Goal: Task Accomplishment & Management: Use online tool/utility

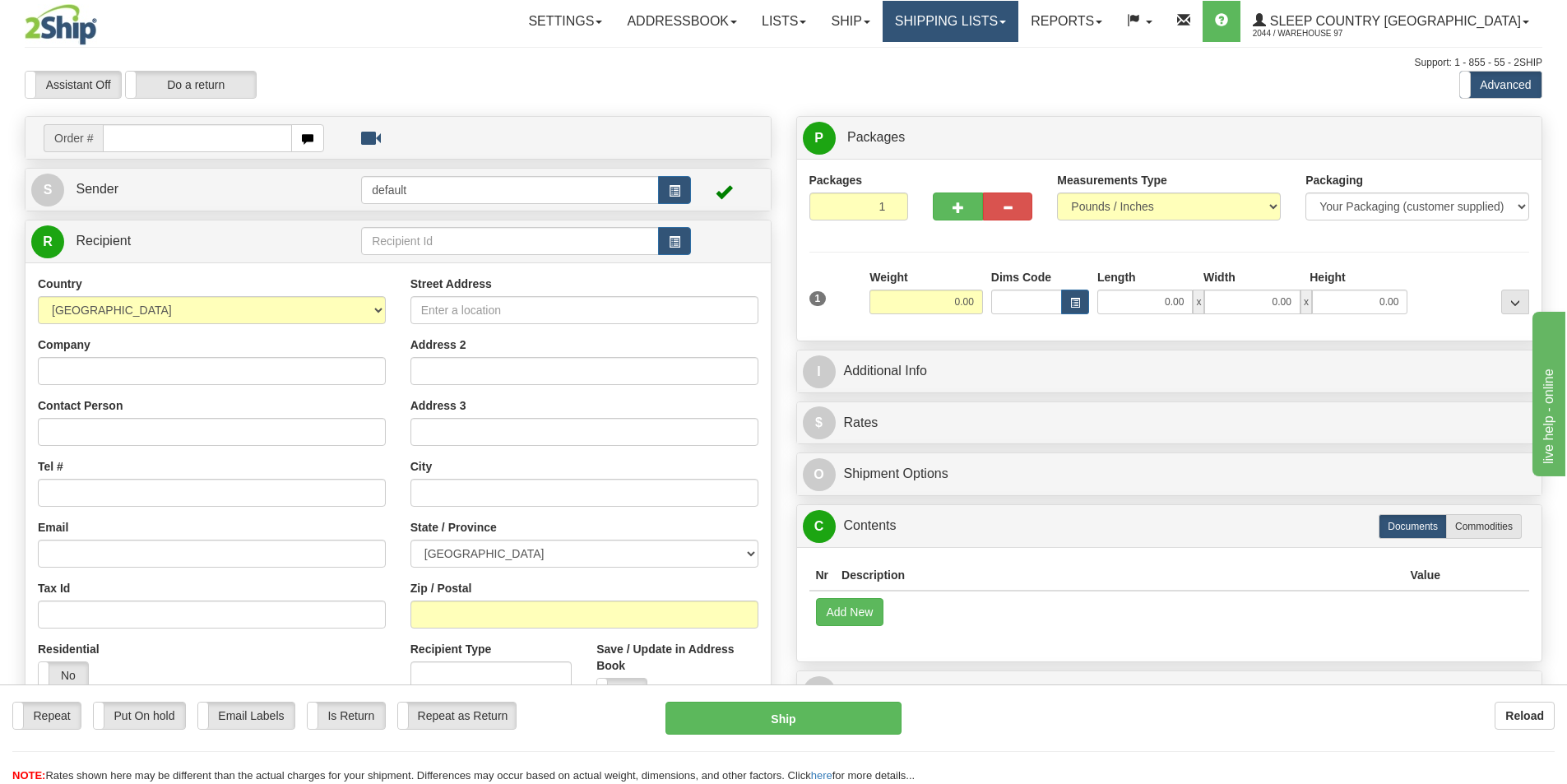
click at [1010, 12] on link "Shipping lists" at bounding box center [950, 21] width 135 height 41
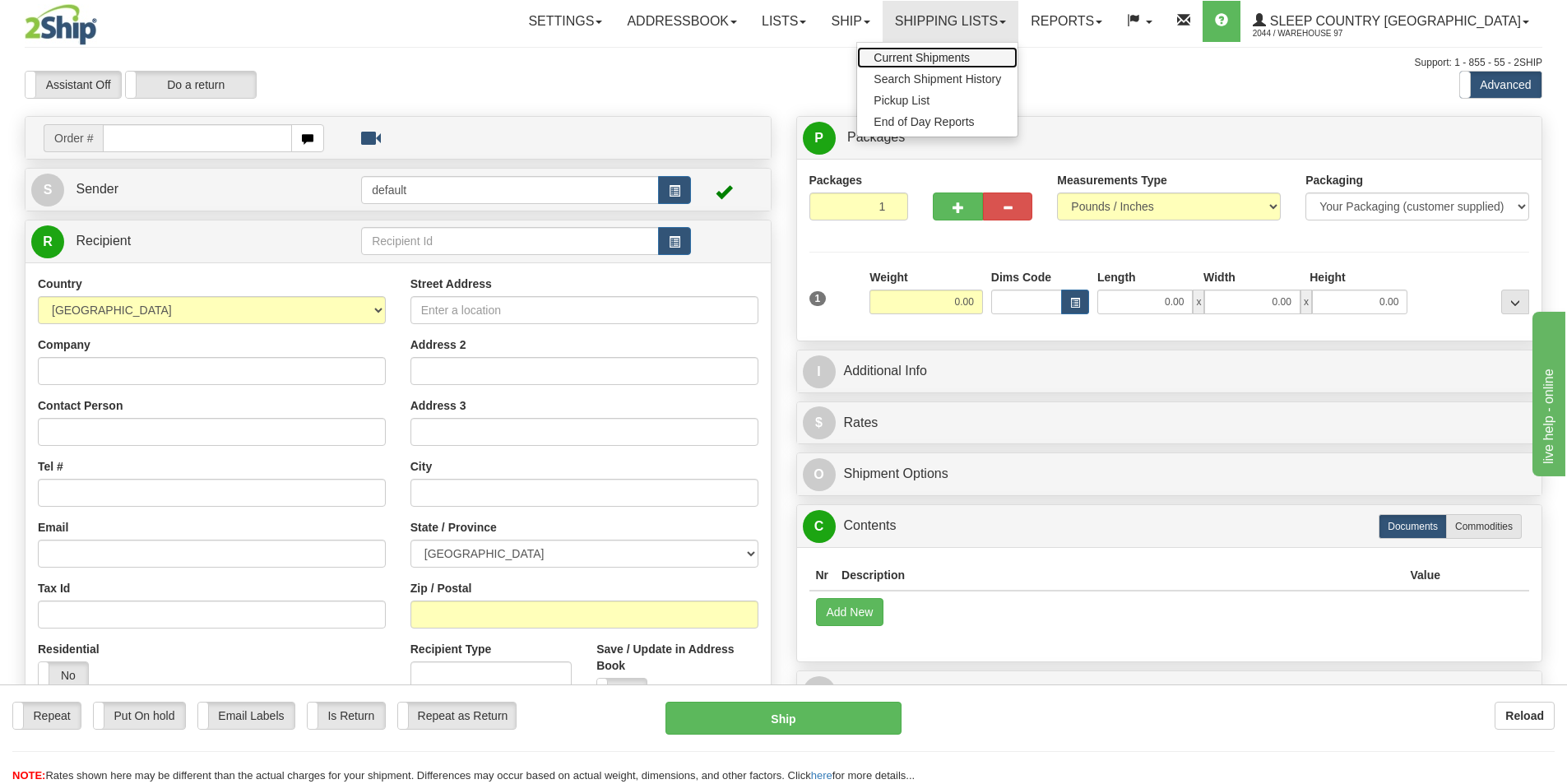
click at [970, 53] on span "Current Shipments" at bounding box center [922, 57] width 96 height 13
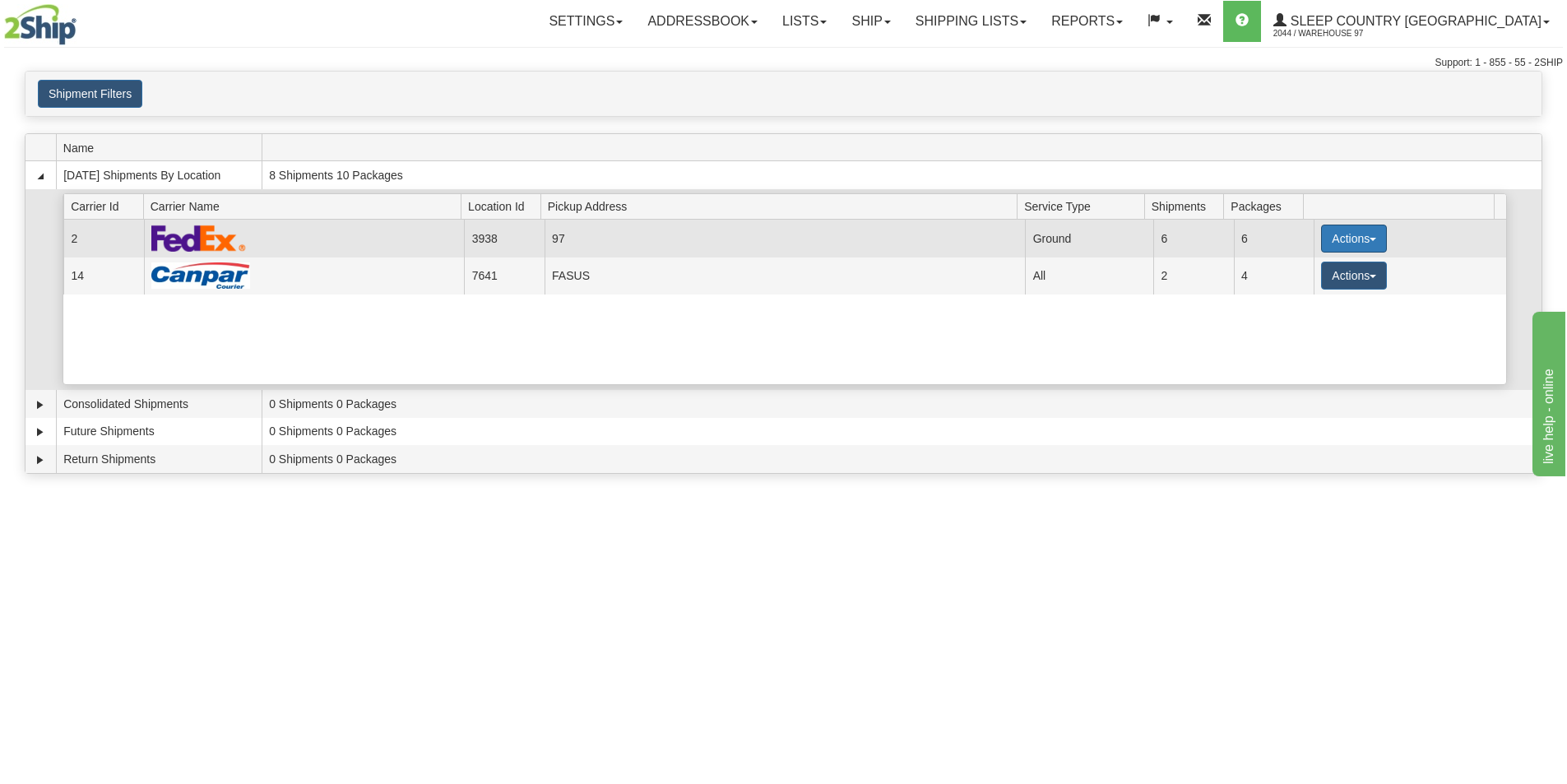
click at [1341, 236] on button "Actions" at bounding box center [1354, 238] width 66 height 28
click at [1307, 291] on span "Close" at bounding box center [1289, 290] width 38 height 12
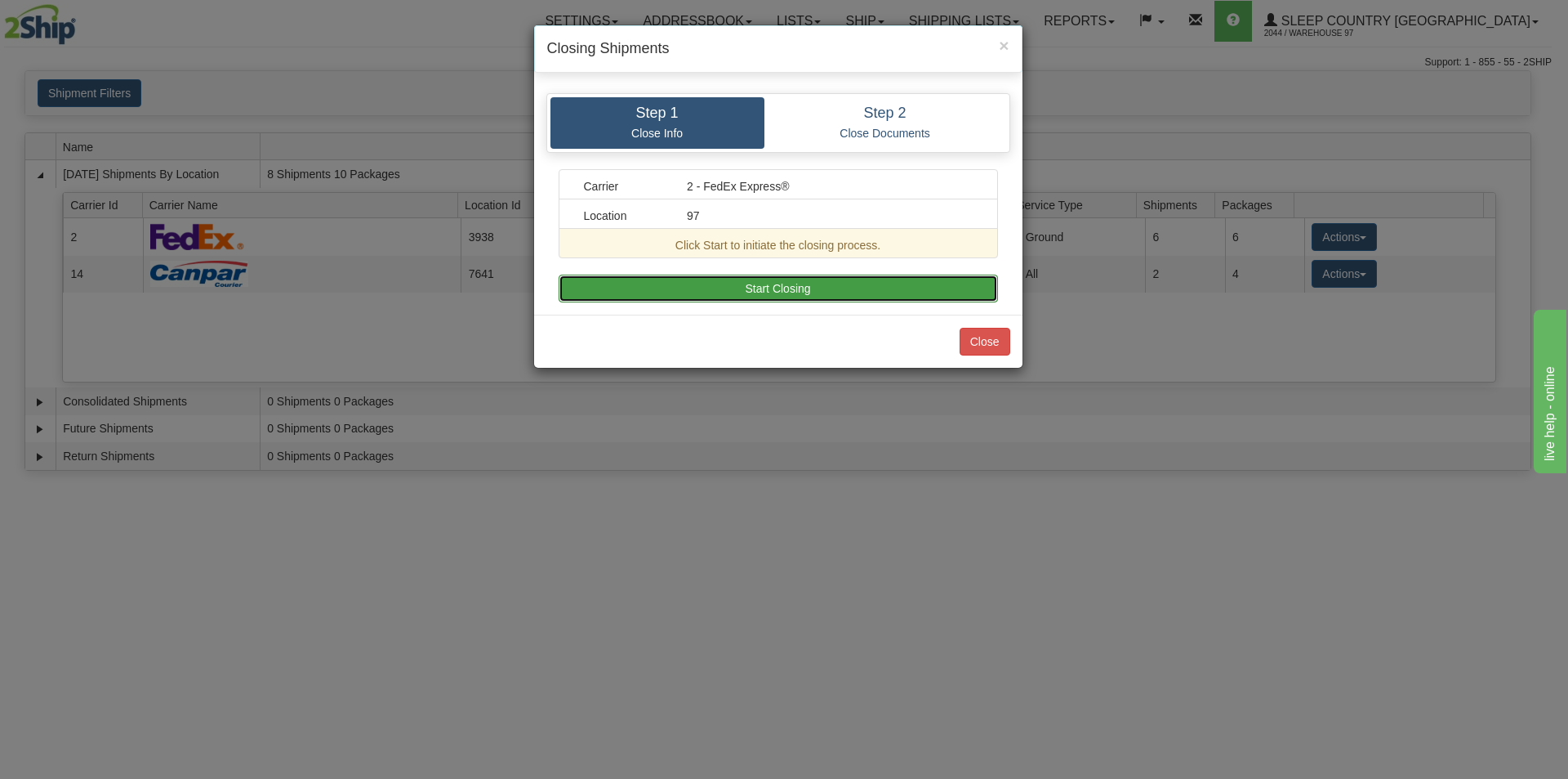
click at [852, 298] on button "Start Closing" at bounding box center [778, 287] width 439 height 27
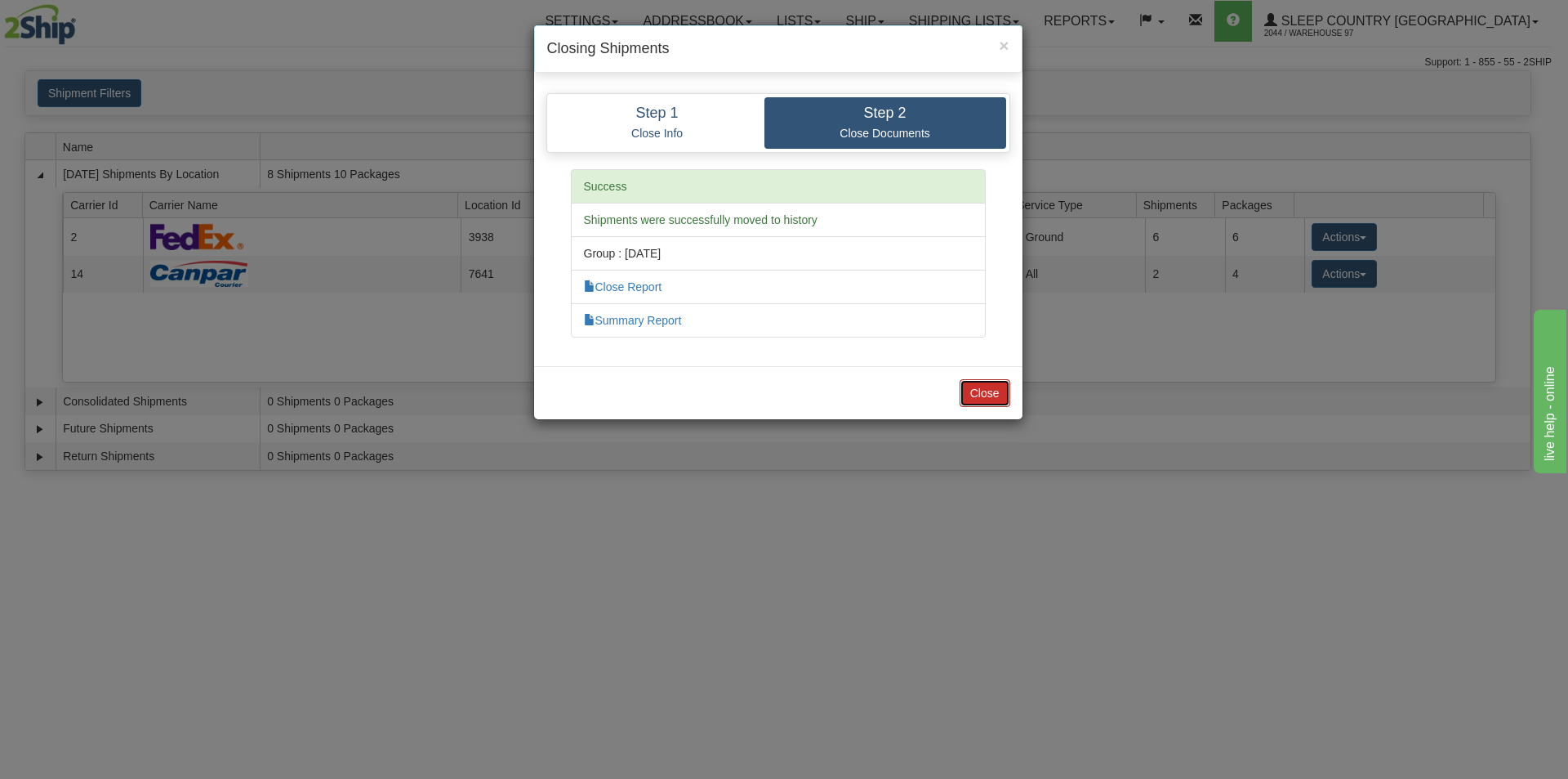
click at [983, 389] on button "Close" at bounding box center [985, 393] width 50 height 27
